Goal: Information Seeking & Learning: Learn about a topic

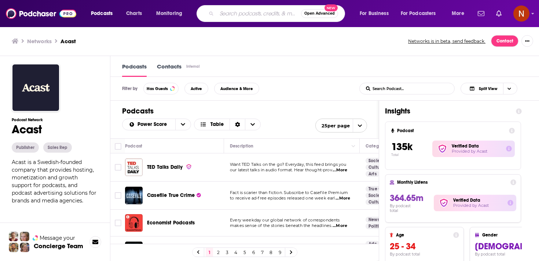
click at [255, 14] on input "Search podcasts, credits, & more..." at bounding box center [259, 14] width 84 height 12
paste input "[PERSON_NAME] Mindset"
type input "[PERSON_NAME] Mindset"
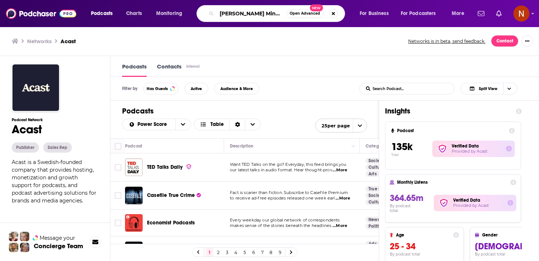
click at [255, 14] on input "[PERSON_NAME] Mindset" at bounding box center [252, 14] width 70 height 12
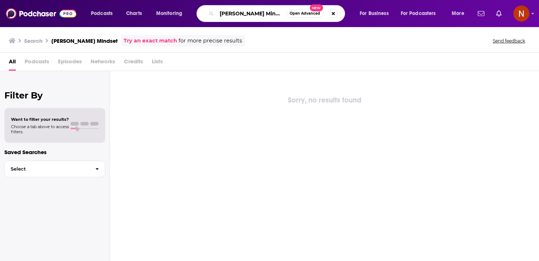
click at [218, 12] on input "[PERSON_NAME] Mindset" at bounding box center [252, 14] width 70 height 12
type input "[PERSON_NAME] Mindset"
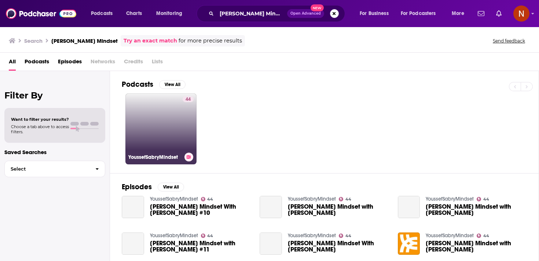
click at [172, 122] on link "44 YoussefSabryMindset" at bounding box center [160, 128] width 71 height 71
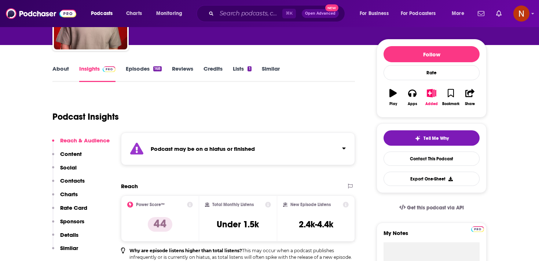
scroll to position [74, 0]
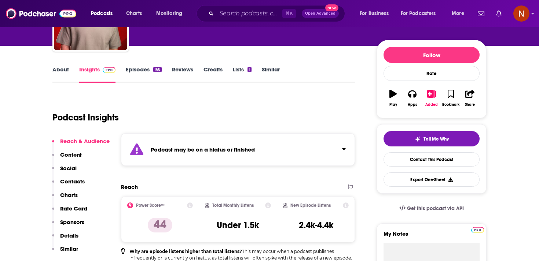
click at [189, 149] on strong "Podcast may be on a hiatus or finished" at bounding box center [203, 149] width 104 height 7
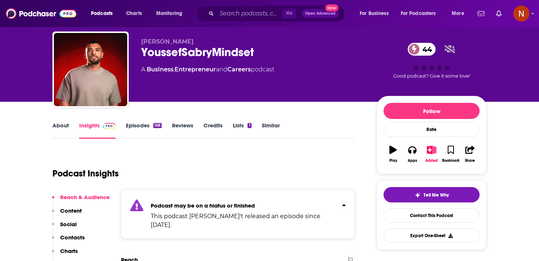
scroll to position [0, 0]
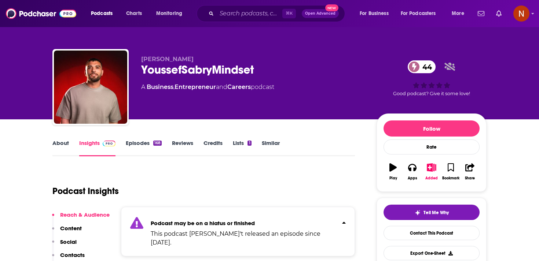
click at [149, 145] on link "Episodes 168" at bounding box center [144, 148] width 36 height 17
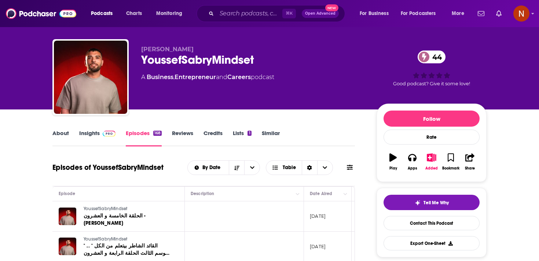
scroll to position [6, 0]
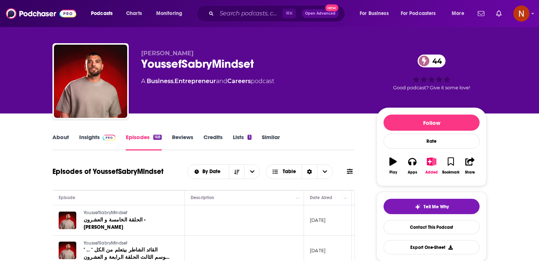
click at [58, 142] on link "About" at bounding box center [60, 142] width 16 height 17
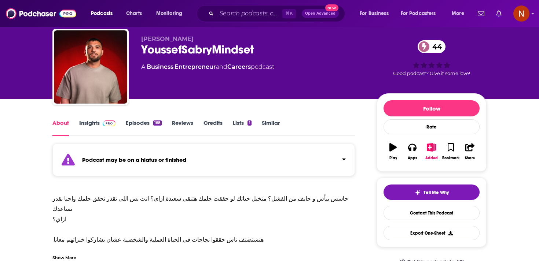
scroll to position [8, 0]
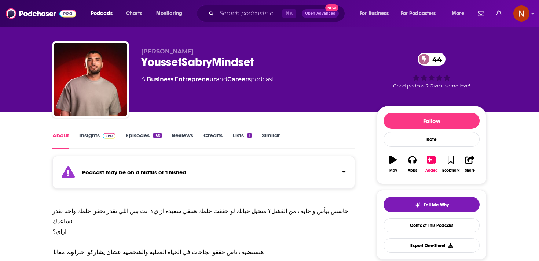
click at [130, 140] on link "Episodes 168" at bounding box center [144, 140] width 36 height 17
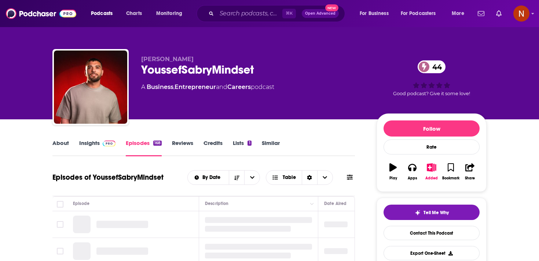
click at [163, 63] on div "YoussefSabryMindset 44" at bounding box center [252, 70] width 223 height 14
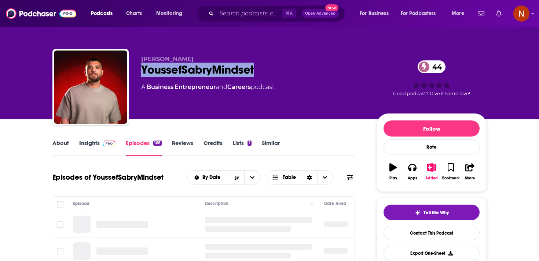
click at [163, 63] on div "YoussefSabryMindset 44" at bounding box center [252, 70] width 223 height 14
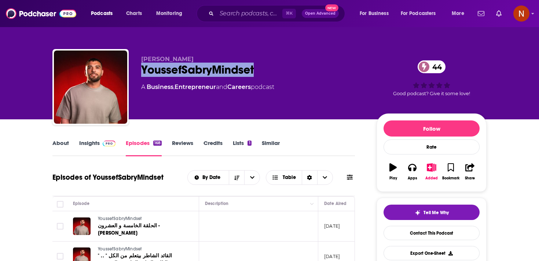
copy h2 "YoussefSabryMindset"
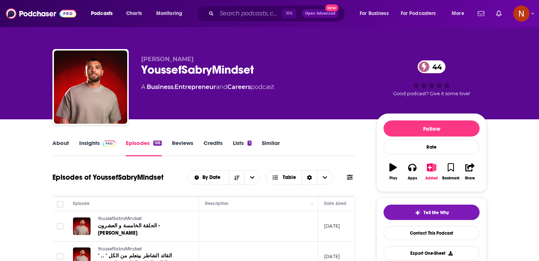
click at [277, 97] on div "[PERSON_NAME] 44 A Business , Entrepreneur and Careers podcast" at bounding box center [252, 85] width 223 height 59
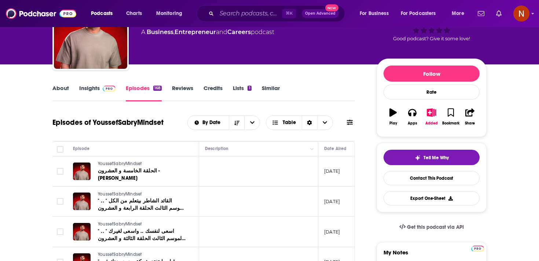
scroll to position [55, 0]
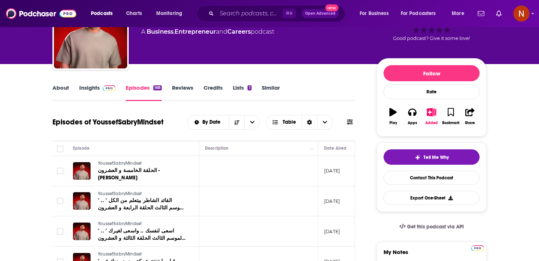
click at [64, 87] on link "About" at bounding box center [60, 92] width 16 height 17
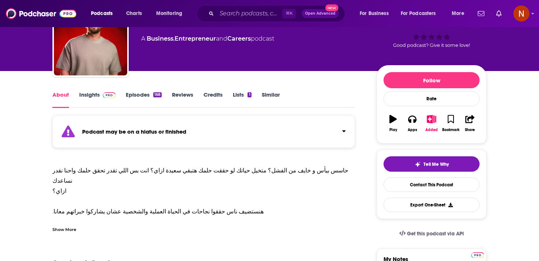
scroll to position [51, 0]
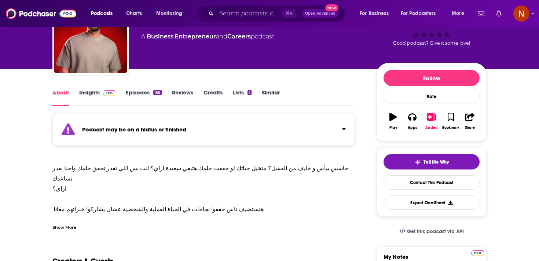
click at [192, 227] on div "Show More" at bounding box center [203, 224] width 302 height 12
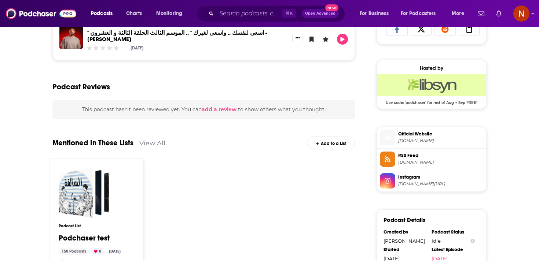
scroll to position [505, 0]
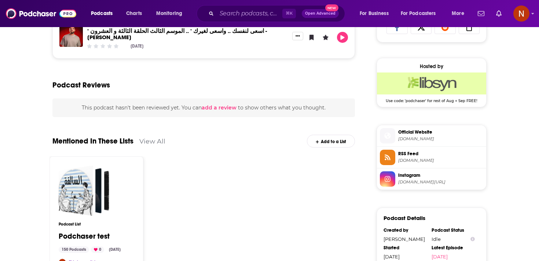
click at [444, 159] on span "[DOMAIN_NAME]" at bounding box center [440, 160] width 85 height 5
click at [416, 142] on span "[DOMAIN_NAME]" at bounding box center [440, 138] width 85 height 5
click at [251, 15] on input "Search podcasts, credits, & more..." at bounding box center [250, 14] width 66 height 12
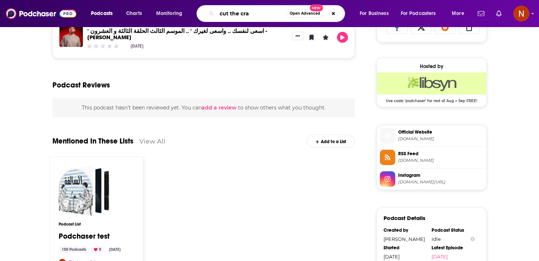
type input "cut the crap"
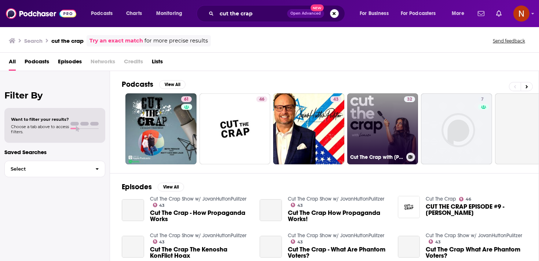
click at [366, 147] on link "32 Cut The Crap with [PERSON_NAME]" at bounding box center [382, 128] width 71 height 71
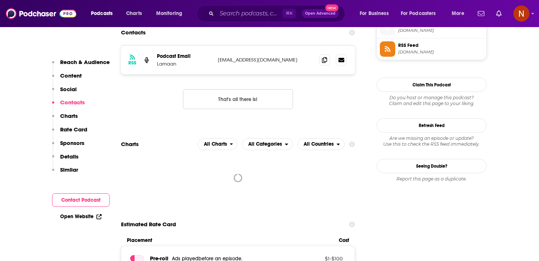
scroll to position [524, 0]
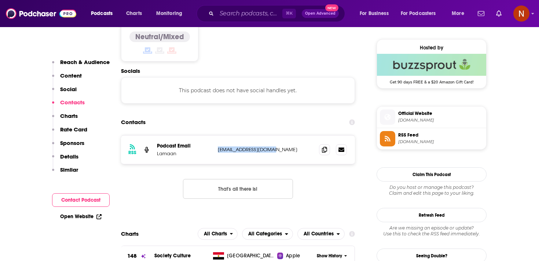
drag, startPoint x: 215, startPoint y: 151, endPoint x: 290, endPoint y: 151, distance: 75.5
click at [290, 151] on div "RSS Podcast Email Lamaan [EMAIL_ADDRESS][DOMAIN_NAME] [EMAIL_ADDRESS][DOMAIN_NA…" at bounding box center [238, 150] width 234 height 29
copy p "[EMAIL_ADDRESS][DOMAIN_NAME]"
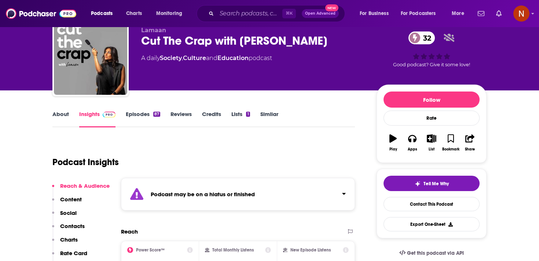
scroll to position [18, 0]
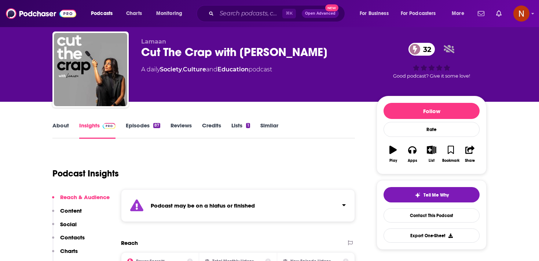
click at [237, 196] on div "Podcast may be on a hiatus or finished" at bounding box center [238, 205] width 234 height 33
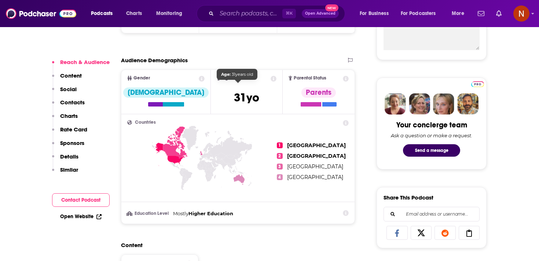
scroll to position [500, 0]
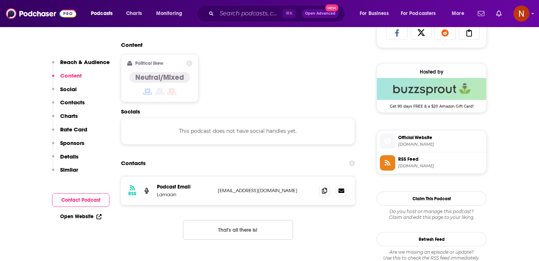
drag, startPoint x: 214, startPoint y: 183, endPoint x: 300, endPoint y: 183, distance: 86.8
click at [300, 183] on div "RSS Podcast Email Lamaan [EMAIL_ADDRESS][DOMAIN_NAME] [EMAIL_ADDRESS][DOMAIN_NA…" at bounding box center [238, 191] width 234 height 29
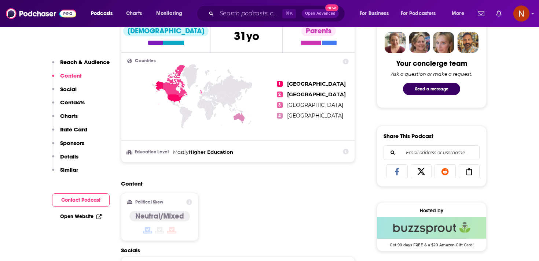
scroll to position [0, 0]
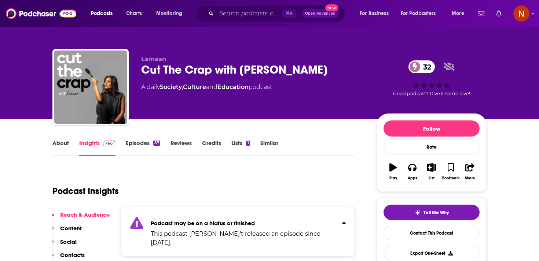
click at [211, 73] on div "Cut The Crap with Lamaan 32" at bounding box center [252, 70] width 223 height 14
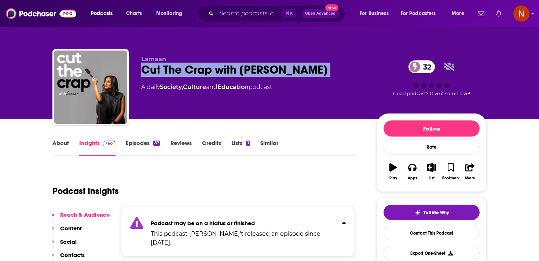
click at [211, 73] on div "Cut The Crap with Lamaan 32" at bounding box center [252, 70] width 223 height 14
copy div "Cut The Crap with Lamaan 32"
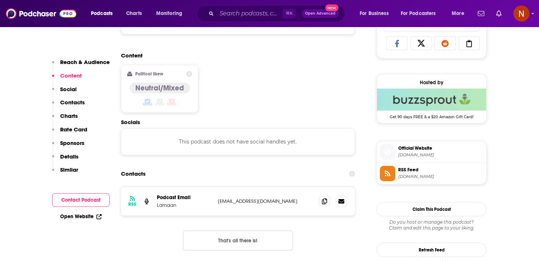
scroll to position [490, 0]
click at [228, 199] on div "RSS Podcast Email Lamaan [EMAIL_ADDRESS][DOMAIN_NAME] [EMAIL_ADDRESS][DOMAIN_NA…" at bounding box center [238, 200] width 234 height 29
click at [234, 197] on p "[EMAIL_ADDRESS][DOMAIN_NAME]" at bounding box center [265, 200] width 95 height 6
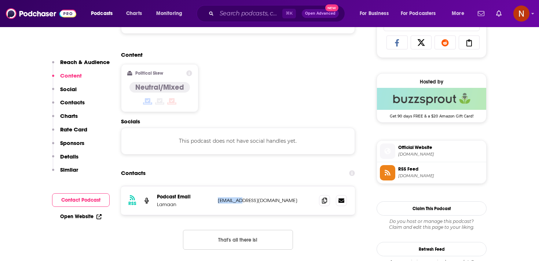
click at [234, 197] on p "[EMAIL_ADDRESS][DOMAIN_NAME]" at bounding box center [265, 200] width 95 height 6
copy div "[EMAIL_ADDRESS][DOMAIN_NAME] [EMAIL_ADDRESS][DOMAIN_NAME]"
click at [240, 10] on input "Search podcasts, credits, & more..." at bounding box center [250, 14] width 66 height 12
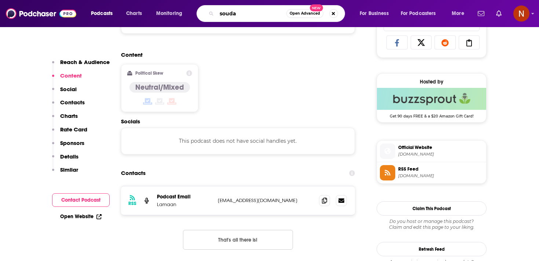
type input "soudan"
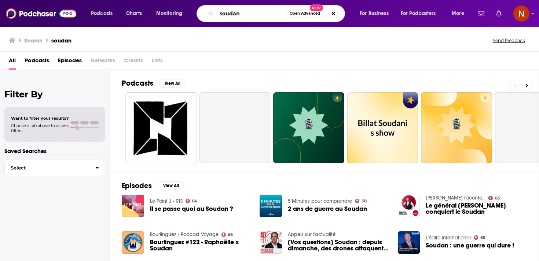
click at [234, 16] on input "soudan" at bounding box center [252, 14] width 70 height 12
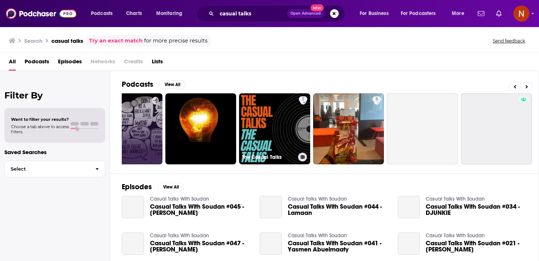
scroll to position [0, 186]
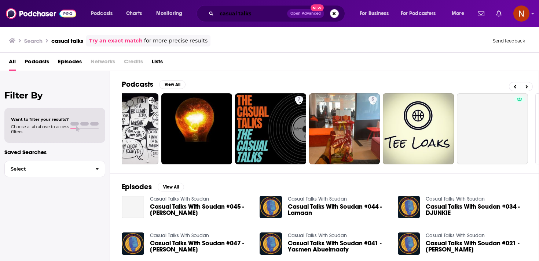
click at [269, 18] on input "casual talks" at bounding box center [252, 14] width 70 height 12
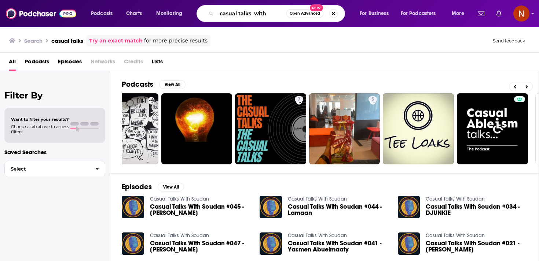
type input "casual talks with"
click at [185, 205] on span "Casual Talks With Soudan #045 - [PERSON_NAME]" at bounding box center [200, 210] width 101 height 12
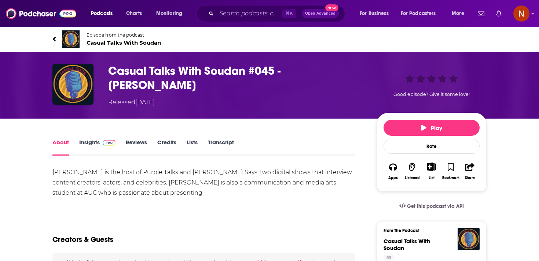
click at [127, 42] on span "Casual Talks With Soudan" at bounding box center [123, 42] width 74 height 7
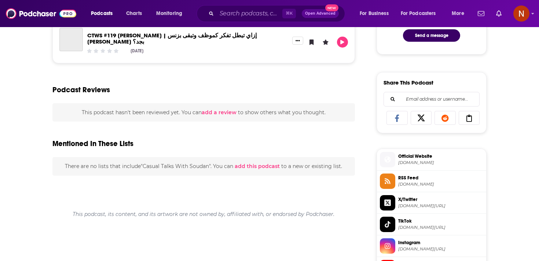
scroll to position [502, 0]
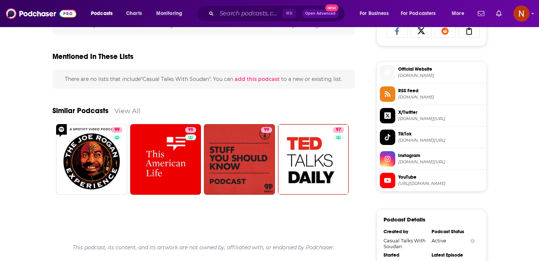
click at [399, 100] on span "[DOMAIN_NAME]" at bounding box center [440, 97] width 85 height 5
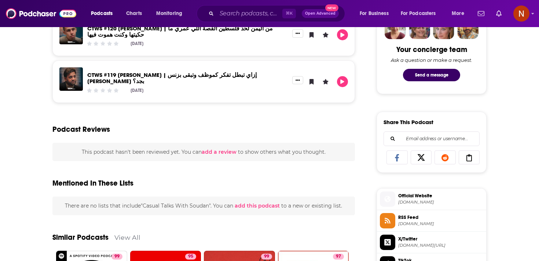
scroll to position [544, 0]
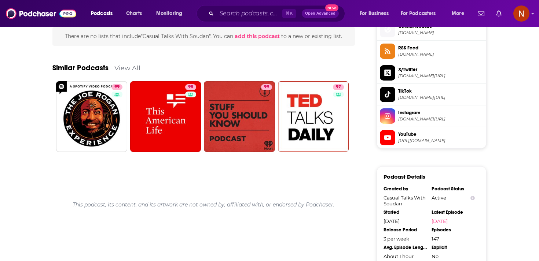
click at [421, 51] on span "RSS Feed" at bounding box center [440, 48] width 85 height 7
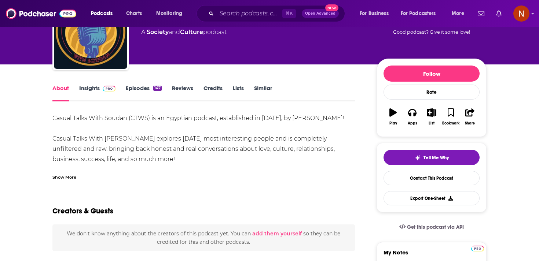
scroll to position [0, 0]
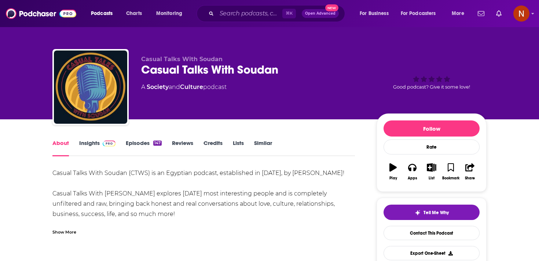
click at [193, 70] on div "Casual Talks With Soudan" at bounding box center [252, 70] width 223 height 14
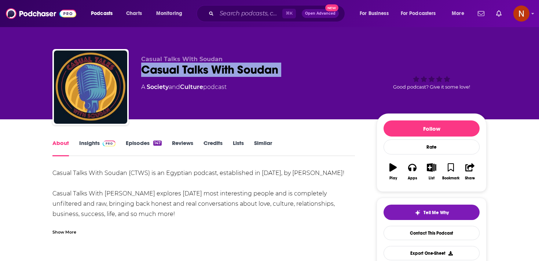
click at [193, 70] on div "Casual Talks With Soudan" at bounding box center [252, 70] width 223 height 14
copy div "Casual Talks With Soudan"
click at [79, 141] on link "Insights" at bounding box center [97, 148] width 36 height 17
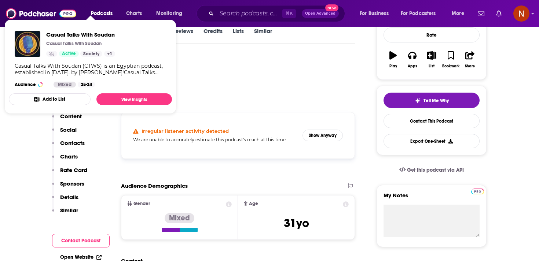
scroll to position [154, 0]
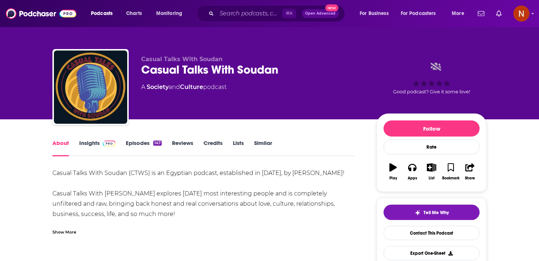
click at [87, 148] on link "Insights" at bounding box center [97, 148] width 36 height 17
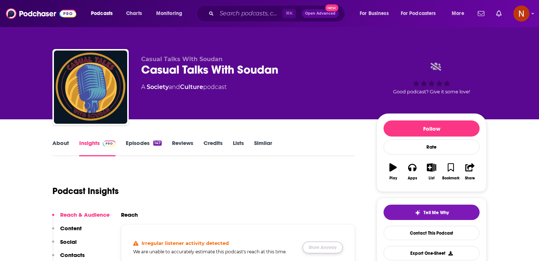
click at [328, 247] on button "Show Anyway" at bounding box center [322, 248] width 40 height 12
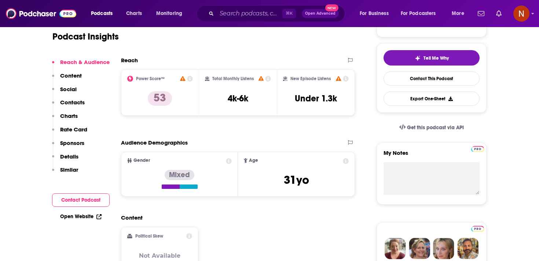
scroll to position [156, 0]
